Goal: Information Seeking & Learning: Learn about a topic

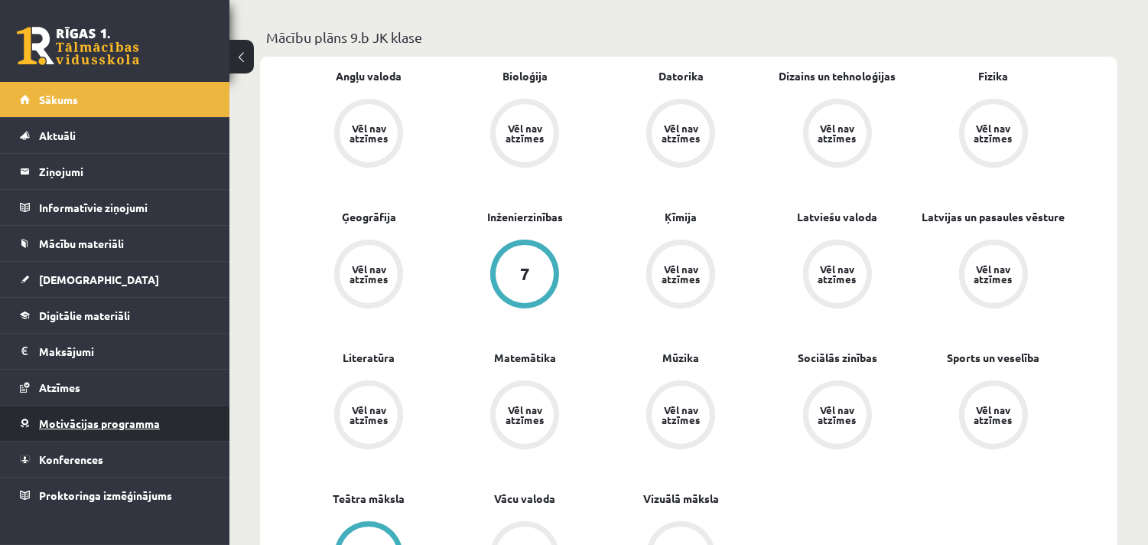
scroll to position [510, 0]
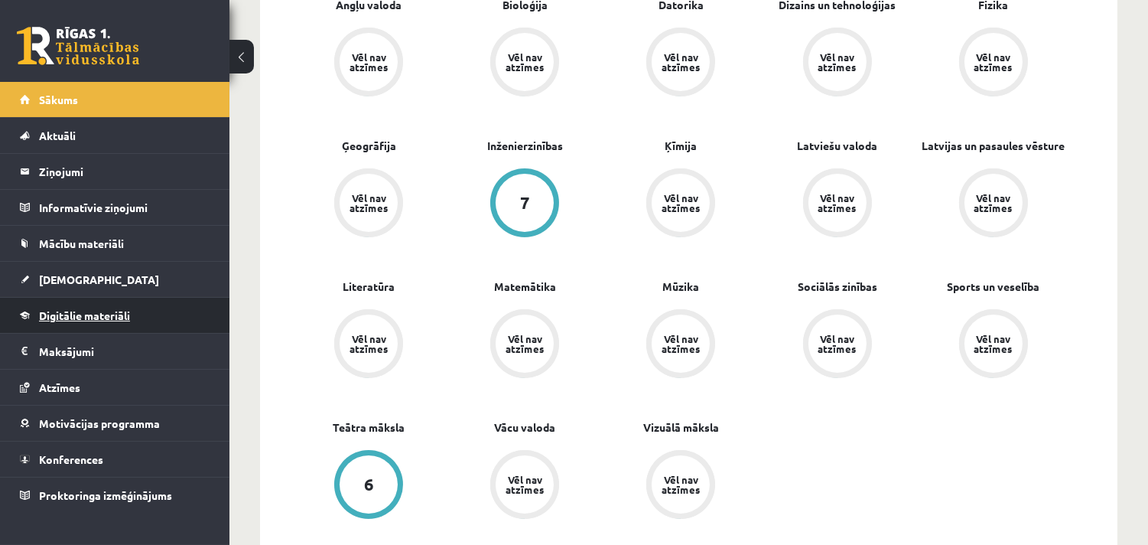
click at [82, 317] on span "Digitālie materiāli" at bounding box center [84, 315] width 91 height 14
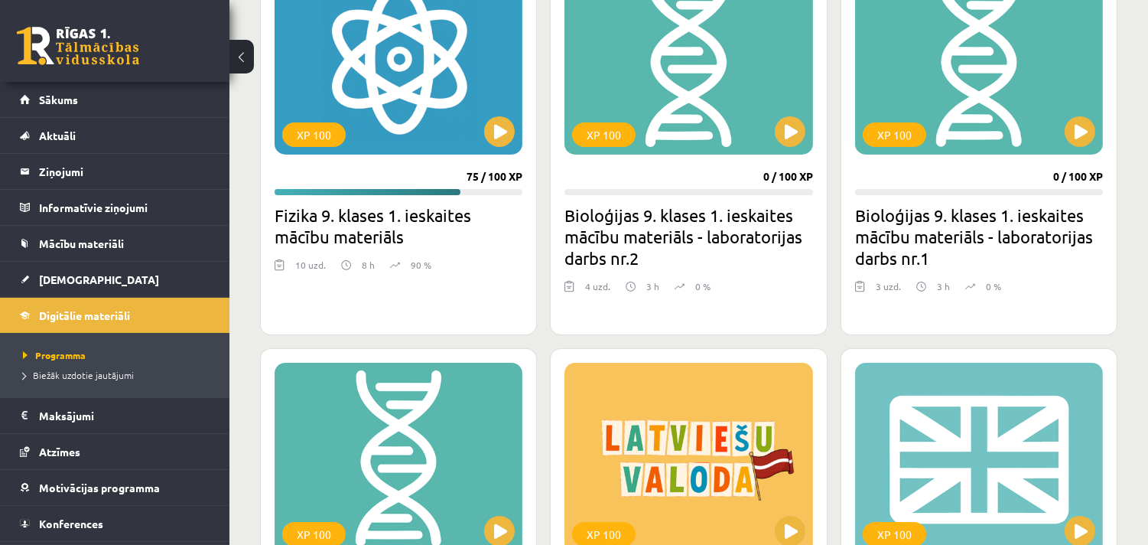
scroll to position [517, 0]
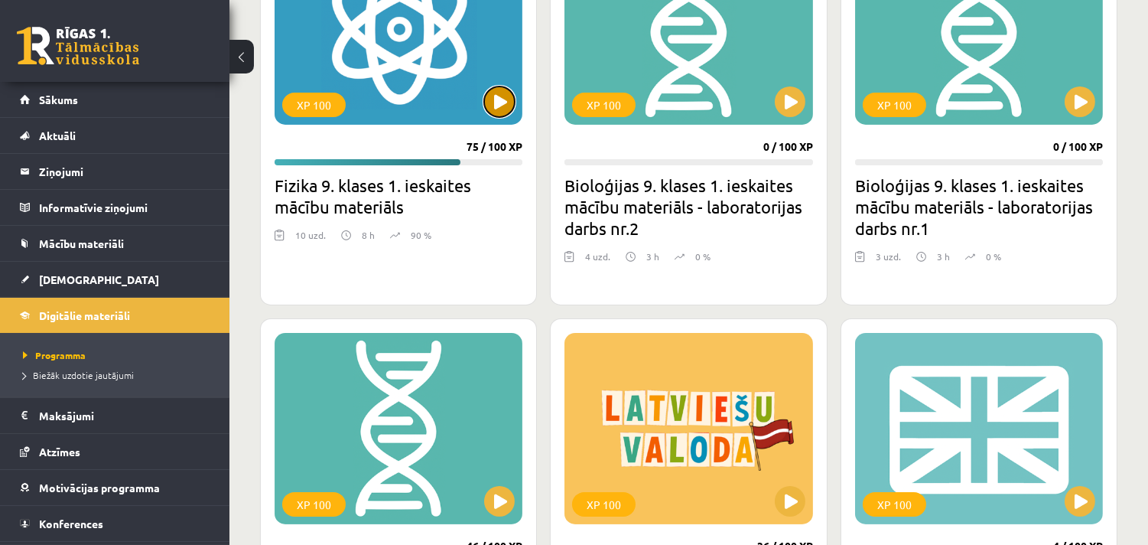
click at [499, 106] on button at bounding box center [499, 101] width 31 height 31
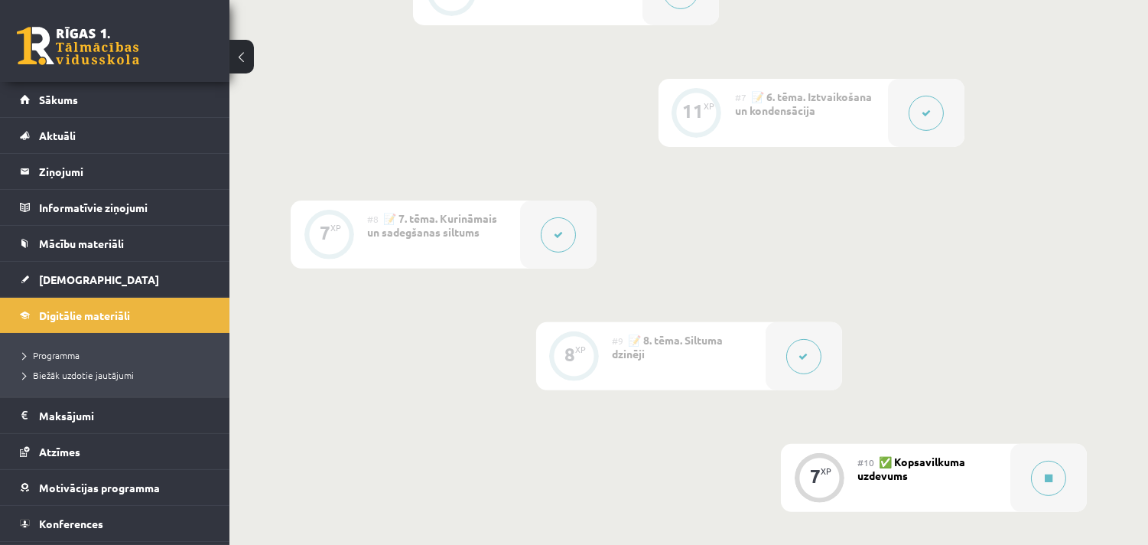
scroll to position [1213, 0]
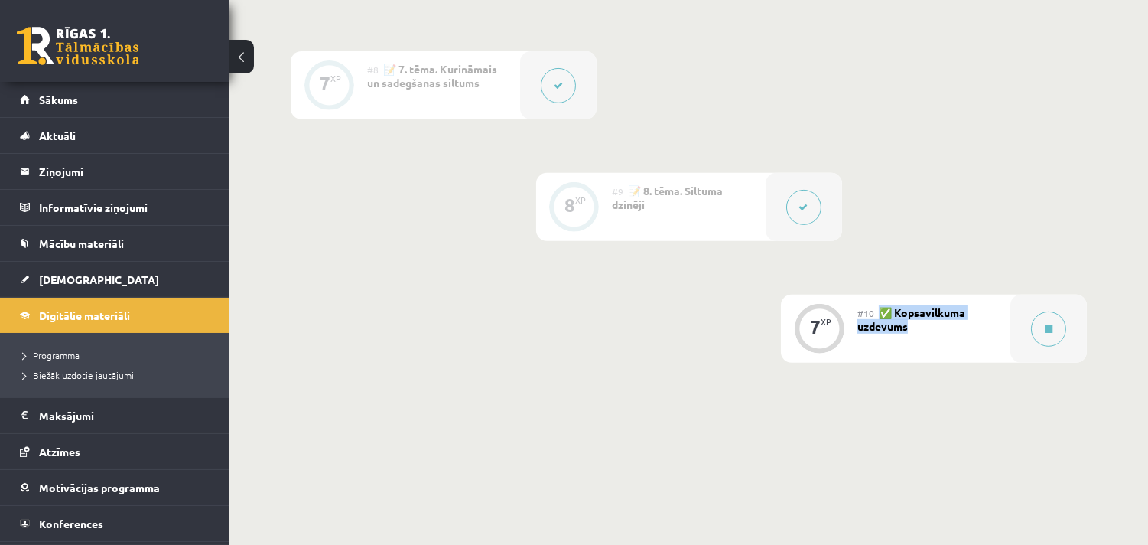
drag, startPoint x: 906, startPoint y: 330, endPoint x: 884, endPoint y: 315, distance: 26.5
click at [884, 315] on div "#10 ✅ Kopsavilkuma uzdevums" at bounding box center [934, 329] width 153 height 68
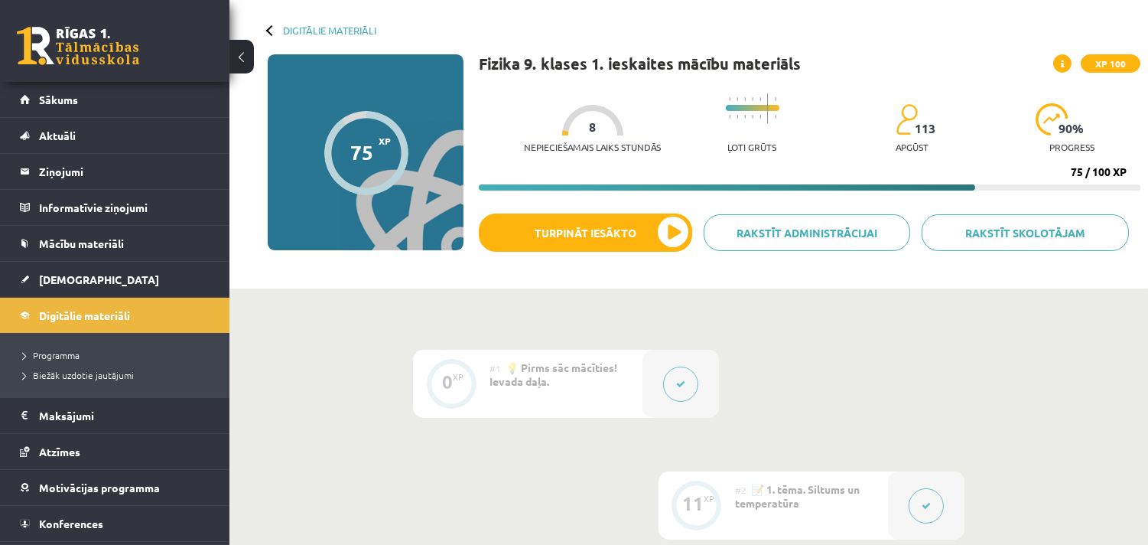
scroll to position [0, 0]
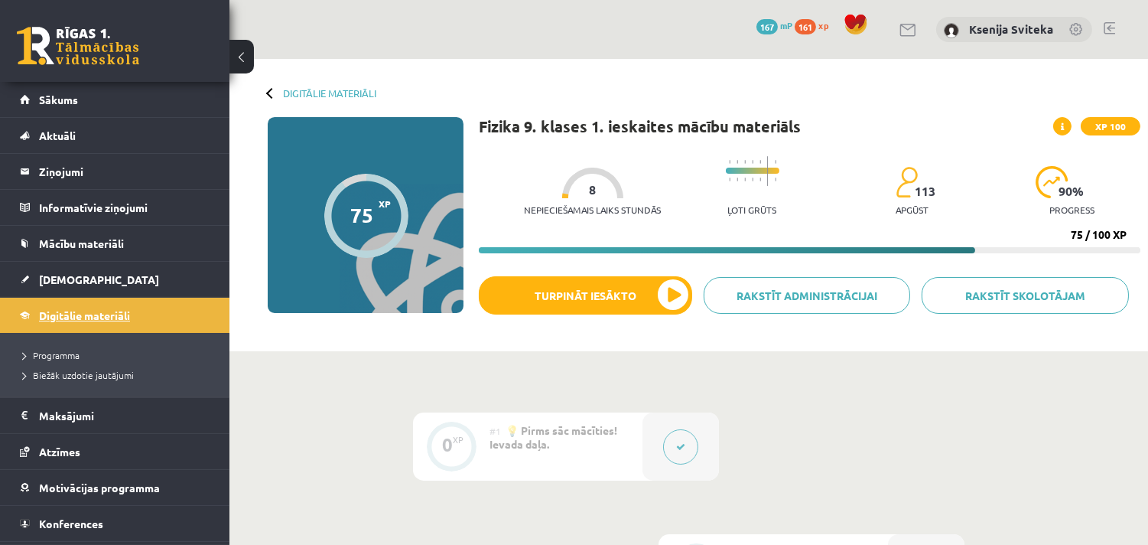
click at [101, 318] on span "Digitālie materiāli" at bounding box center [84, 315] width 91 height 14
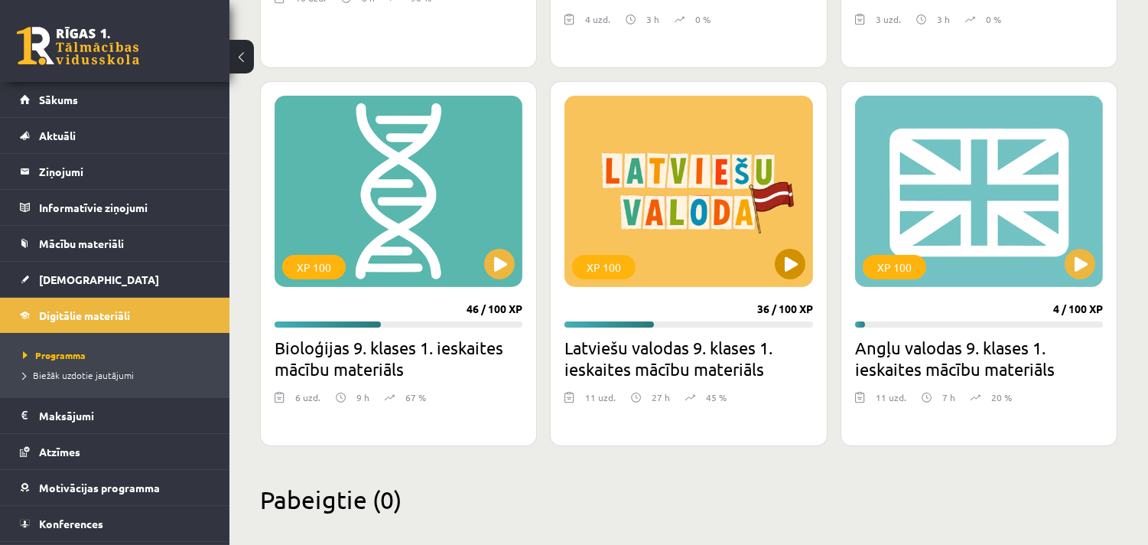
scroll to position [765, 0]
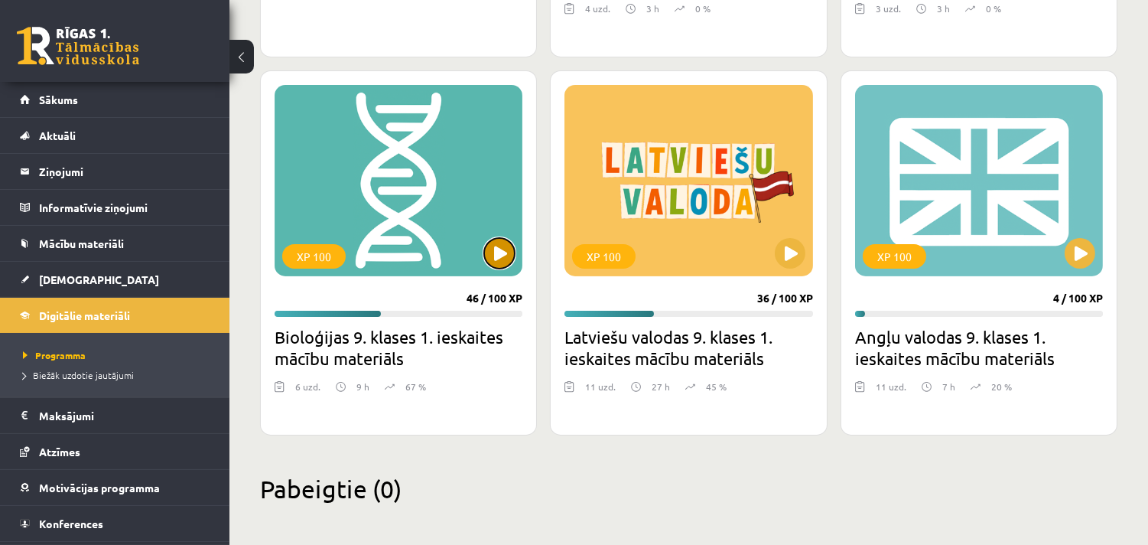
click at [507, 249] on button at bounding box center [499, 253] width 31 height 31
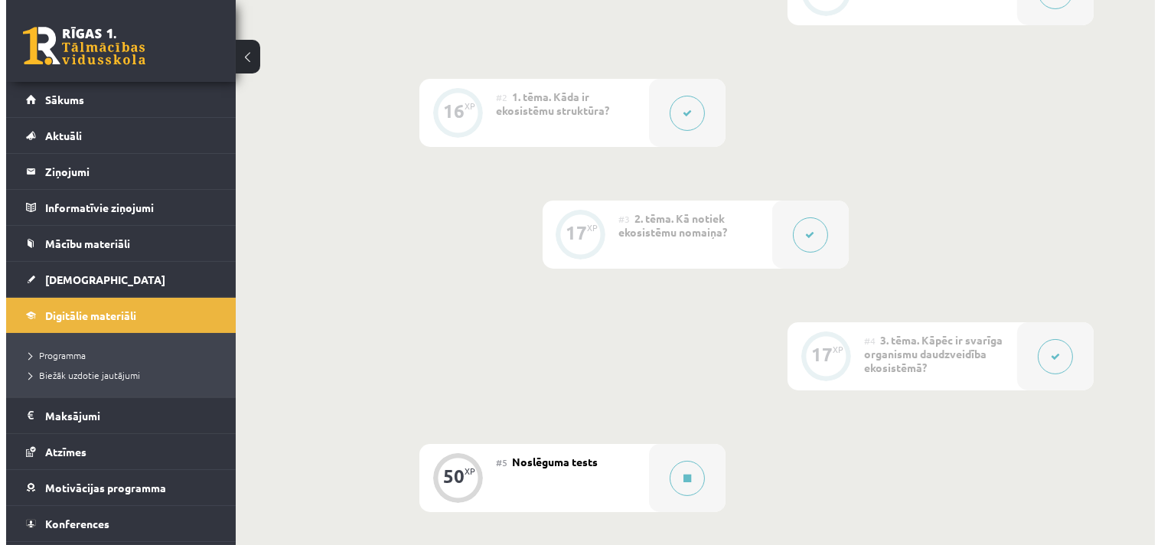
scroll to position [386, 0]
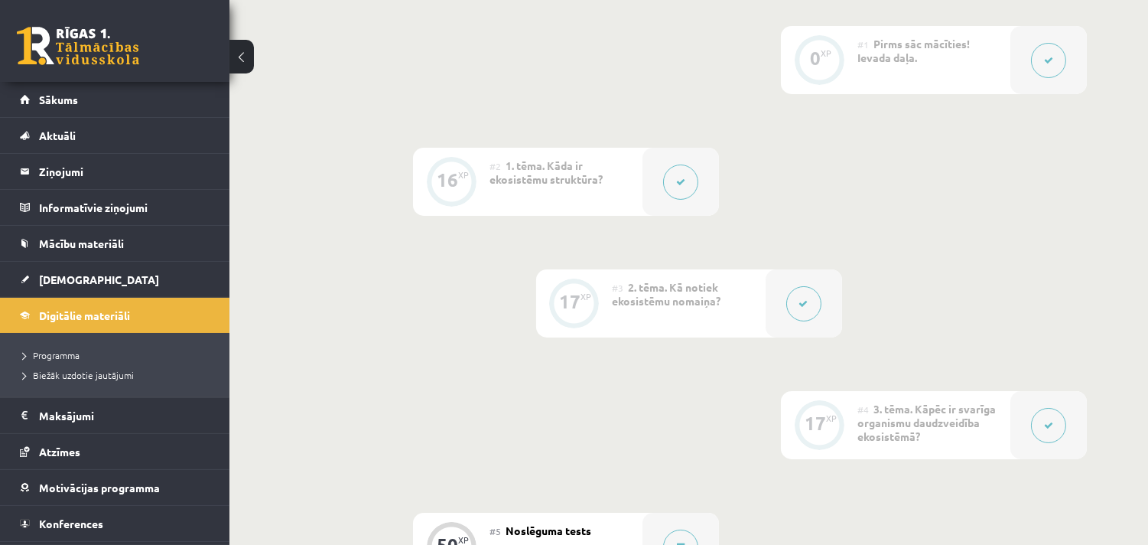
click at [687, 181] on button at bounding box center [680, 182] width 35 height 35
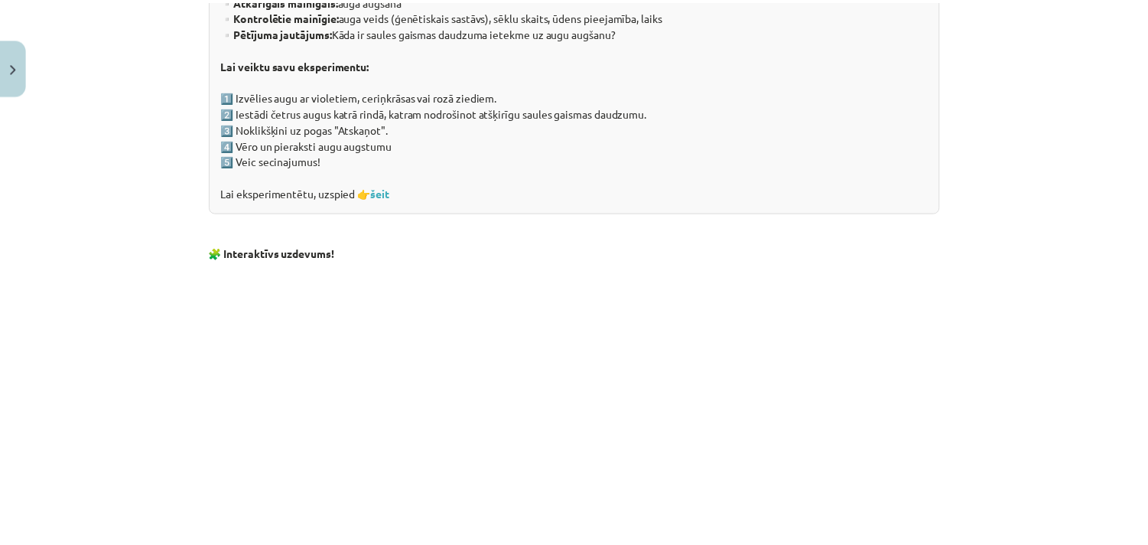
scroll to position [1088, 0]
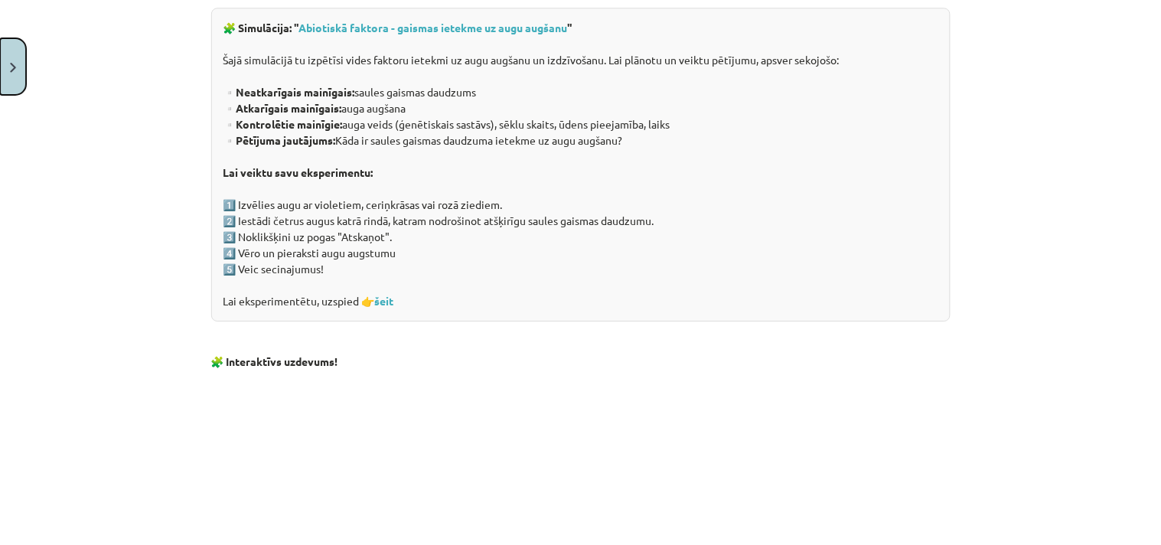
click at [12, 72] on img "Close" at bounding box center [13, 68] width 6 height 10
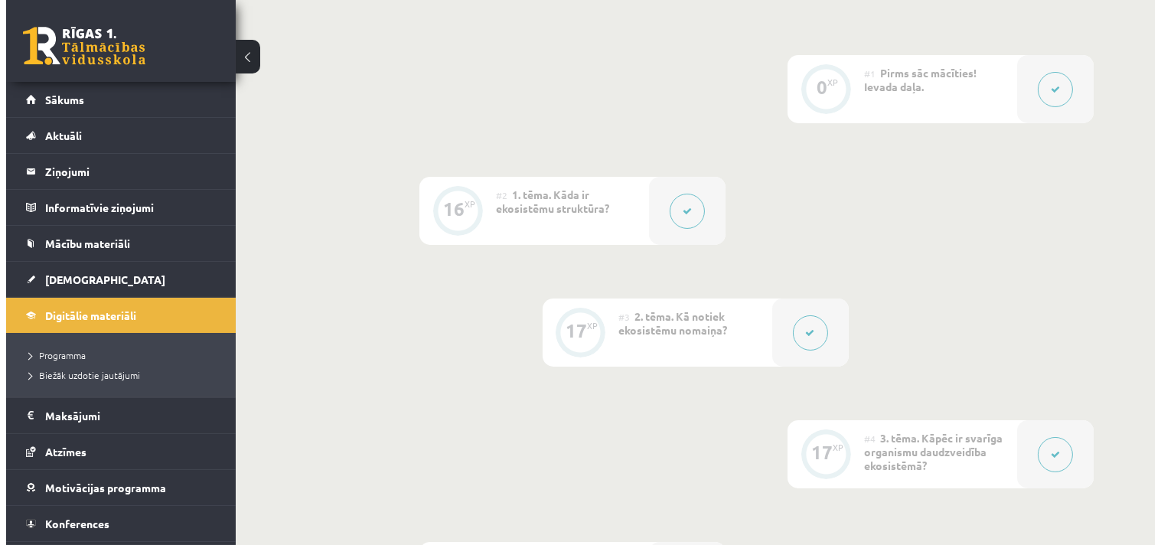
scroll to position [386, 0]
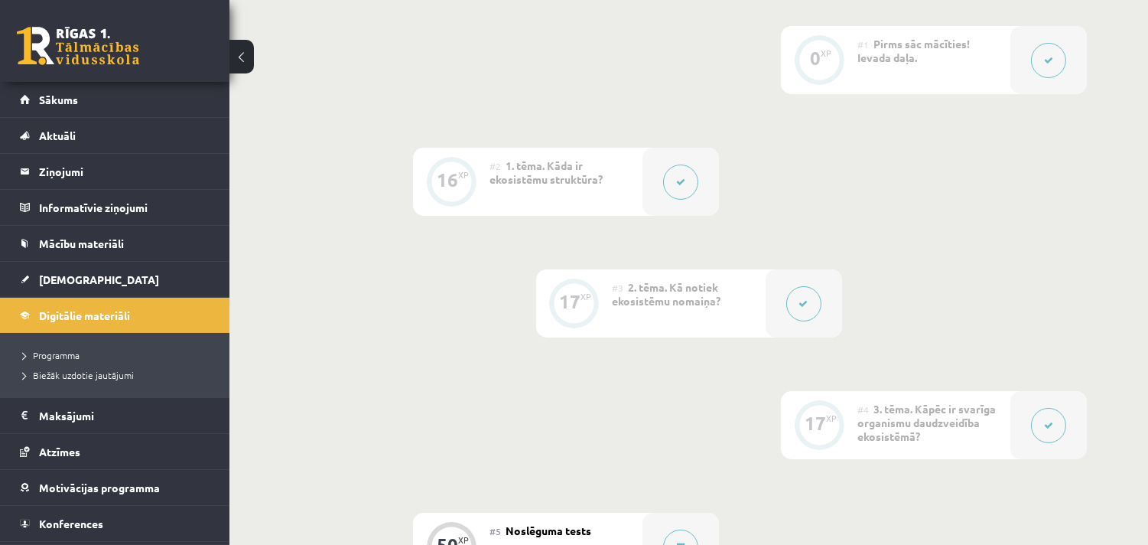
click at [796, 311] on button at bounding box center [804, 303] width 35 height 35
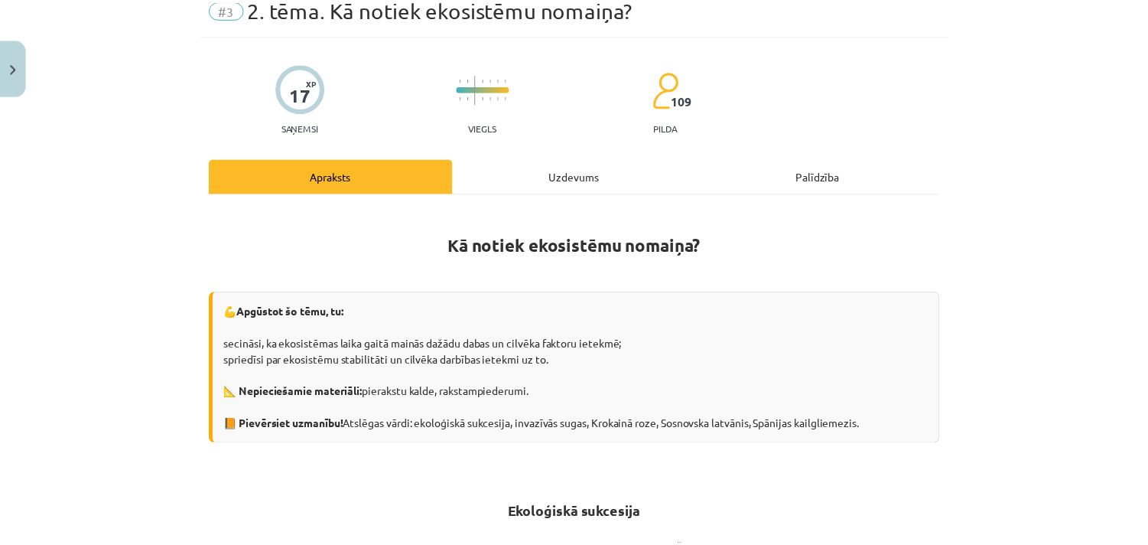
scroll to position [0, 0]
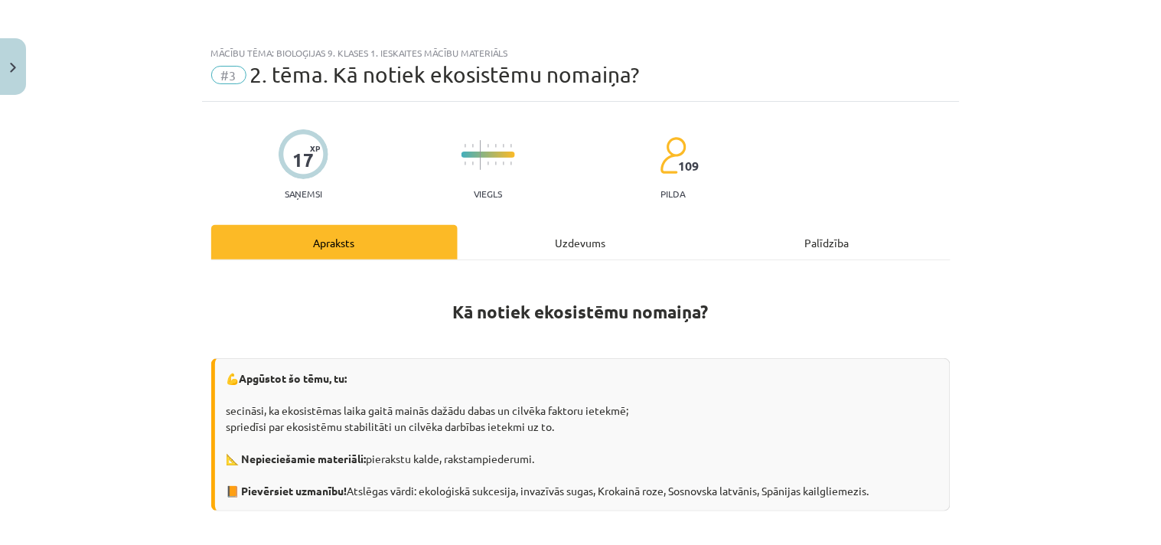
click at [26, 80] on div "Mācību tēma: Bioloģijas 9. klases 1. ieskaites mācību materiāls #3 2. tēma. Kā …" at bounding box center [580, 272] width 1161 height 545
click at [18, 79] on button "Close" at bounding box center [13, 66] width 26 height 57
